Goal: Find specific page/section: Find specific page/section

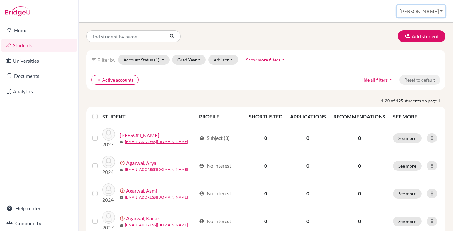
click at [428, 10] on button "[PERSON_NAME]" at bounding box center [421, 11] width 49 height 12
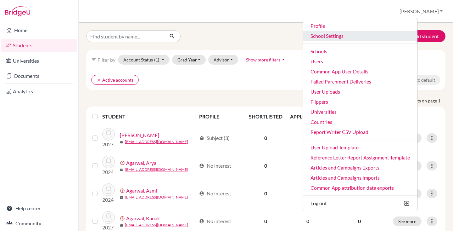
click at [373, 36] on link "School Settings" at bounding box center [360, 36] width 115 height 10
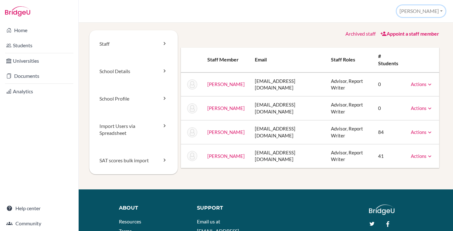
click at [431, 8] on button "[PERSON_NAME]" at bounding box center [421, 11] width 49 height 12
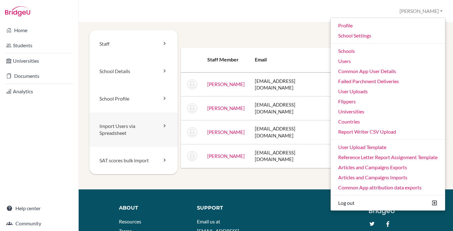
click at [116, 130] on link "Import Users via Spreadsheet" at bounding box center [133, 129] width 88 height 35
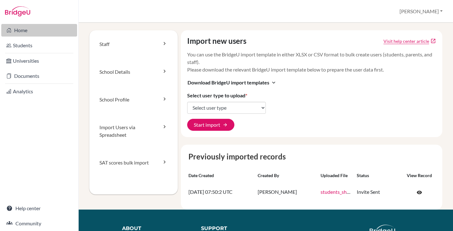
click at [19, 28] on link "Home" at bounding box center [39, 30] width 76 height 13
